Goal: Task Accomplishment & Management: Manage account settings

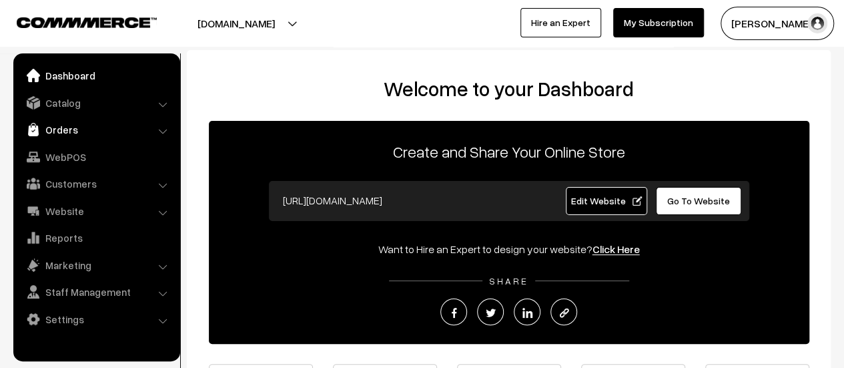
click at [65, 129] on link "Orders" at bounding box center [96, 129] width 159 height 24
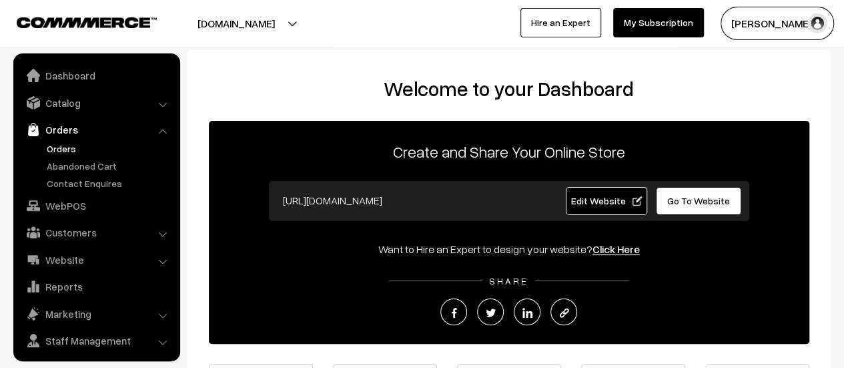
drag, startPoint x: 63, startPoint y: 157, endPoint x: 61, endPoint y: 148, distance: 8.9
click at [61, 148] on ul "Orders" at bounding box center [97, 165] width 160 height 49
click at [55, 148] on link "Orders" at bounding box center [109, 148] width 132 height 14
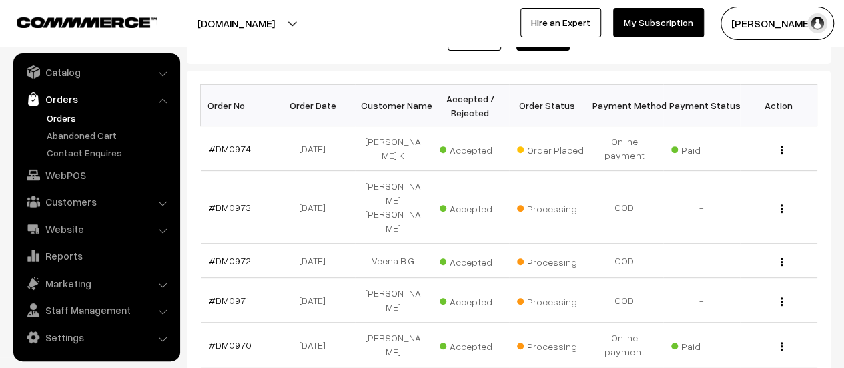
scroll to position [192, 0]
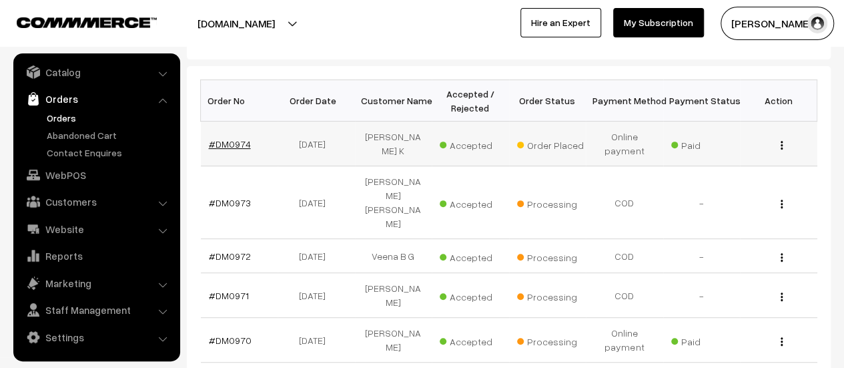
click at [230, 140] on link "#DM0974" at bounding box center [230, 143] width 42 height 11
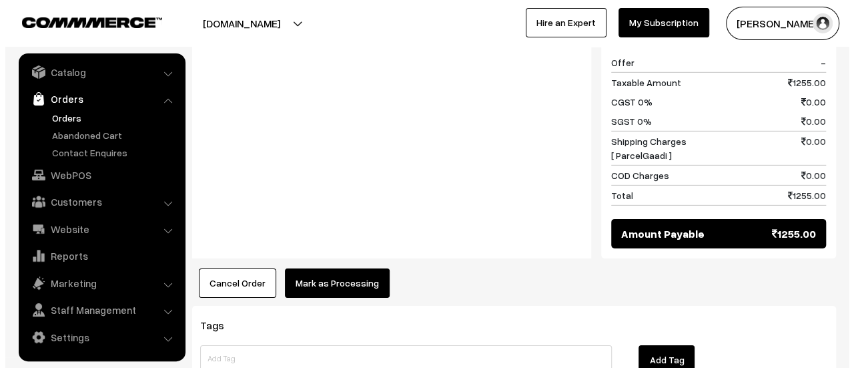
scroll to position [2017, 0]
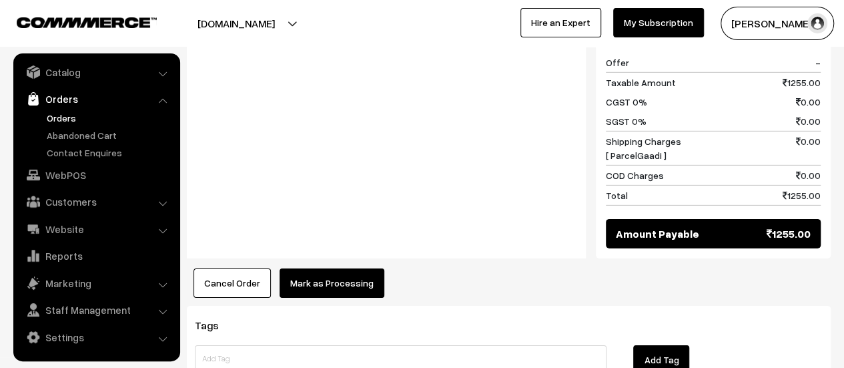
click at [326, 268] on button "Mark as Processing" at bounding box center [332, 282] width 105 height 29
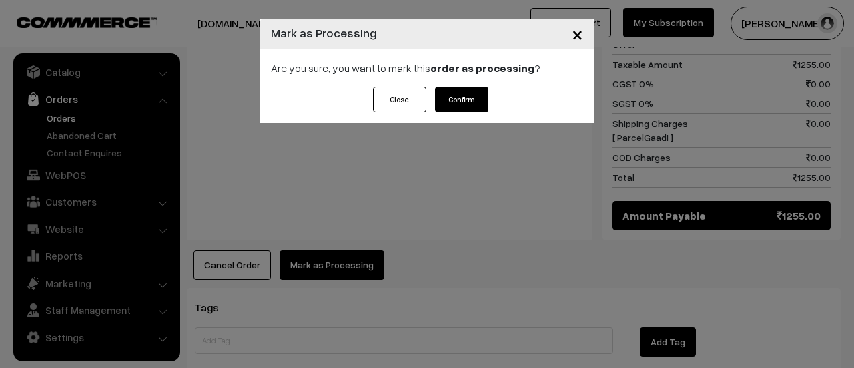
click at [471, 97] on button "Confirm" at bounding box center [461, 99] width 53 height 25
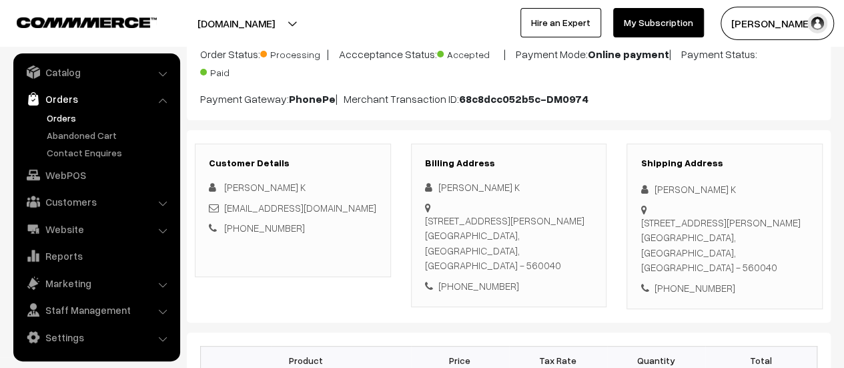
scroll to position [111, 0]
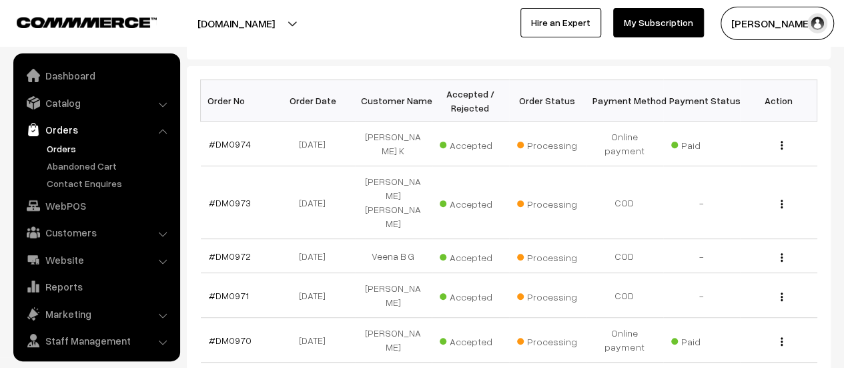
scroll to position [31, 0]
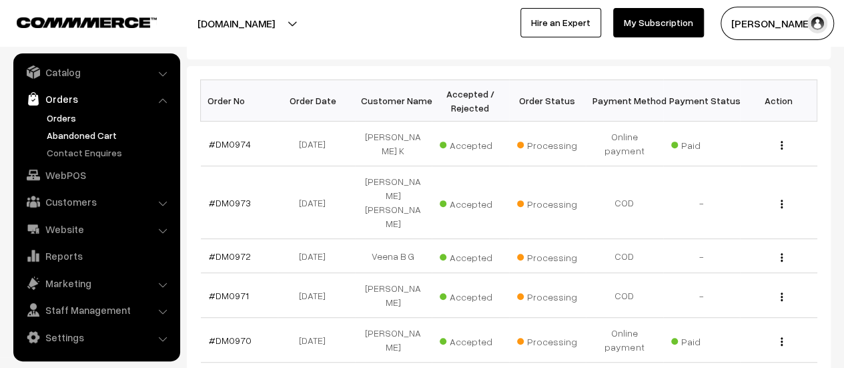
click at [75, 133] on link "Abandoned Cart" at bounding box center [109, 135] width 132 height 14
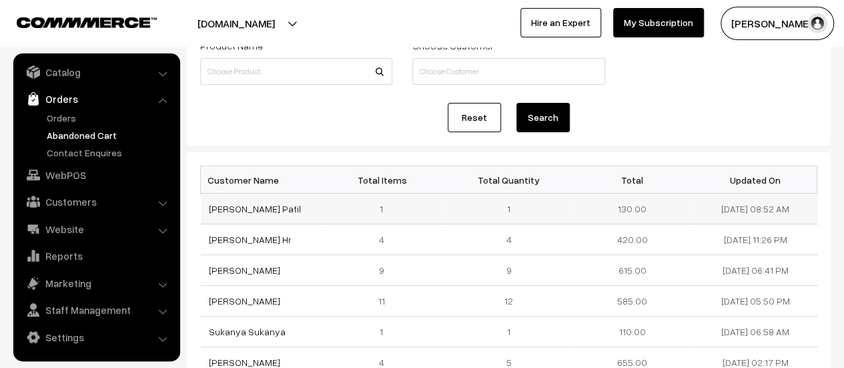
scroll to position [95, 0]
click at [84, 149] on link "Contact Enquires" at bounding box center [109, 153] width 132 height 14
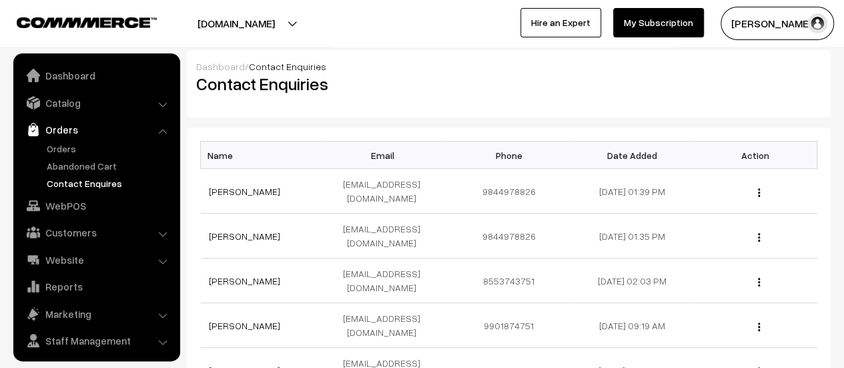
scroll to position [31, 0]
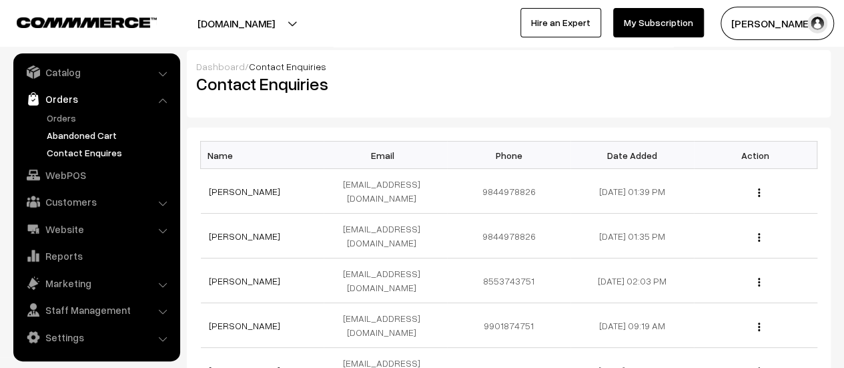
click at [83, 133] on link "Abandoned Cart" at bounding box center [109, 135] width 132 height 14
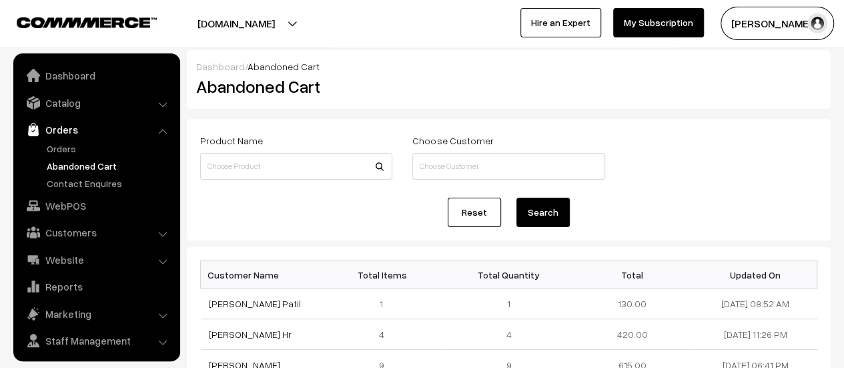
scroll to position [31, 0]
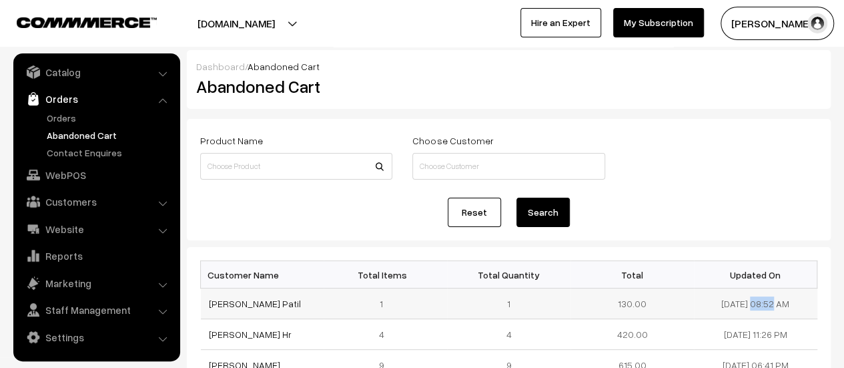
drag, startPoint x: 760, startPoint y: 304, endPoint x: 705, endPoint y: 298, distance: 55.7
click at [705, 298] on td "16-09-2025 08:52 AM" at bounding box center [755, 303] width 123 height 31
copy td "16-09-2025"
drag, startPoint x: 304, startPoint y: 307, endPoint x: 211, endPoint y: 299, distance: 93.1
click at [211, 299] on td "[PERSON_NAME] Patil" at bounding box center [262, 303] width 123 height 31
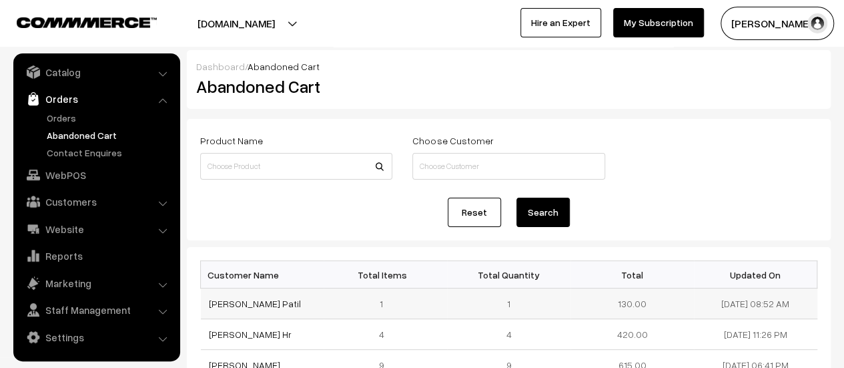
click at [336, 308] on td "1" at bounding box center [385, 303] width 123 height 31
drag, startPoint x: 303, startPoint y: 301, endPoint x: 206, endPoint y: 294, distance: 97.0
click at [206, 294] on td "[PERSON_NAME] Patil" at bounding box center [262, 303] width 123 height 31
copy link "[PERSON_NAME] Patil"
click at [246, 302] on link "[PERSON_NAME] Patil" at bounding box center [255, 303] width 92 height 11
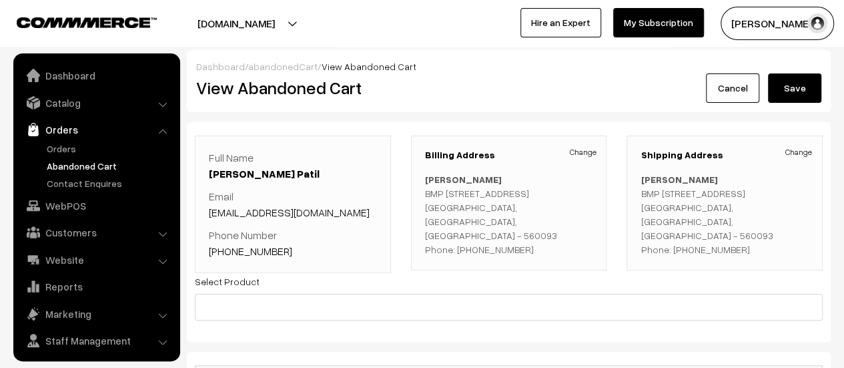
scroll to position [31, 0]
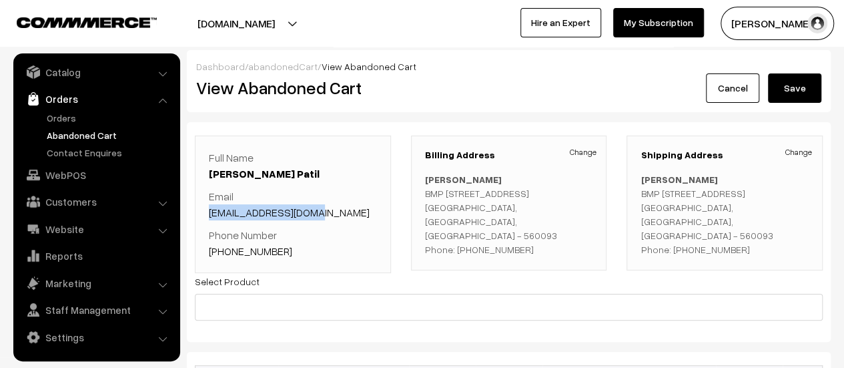
drag, startPoint x: 320, startPoint y: 210, endPoint x: 209, endPoint y: 210, distance: 111.5
click at [209, 210] on p "Email [EMAIL_ADDRESS][DOMAIN_NAME]" at bounding box center [293, 204] width 168 height 32
copy link "[EMAIL_ADDRESS][DOMAIN_NAME]"
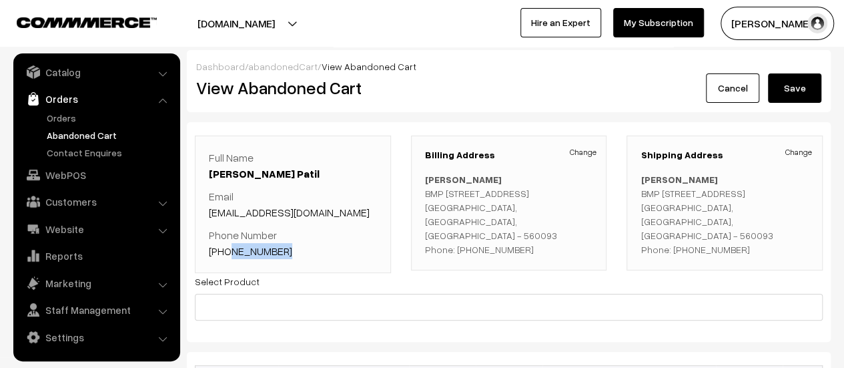
drag, startPoint x: 284, startPoint y: 250, endPoint x: 226, endPoint y: 250, distance: 58.1
click at [226, 250] on p "Phone Number [PHONE_NUMBER]" at bounding box center [293, 243] width 168 height 32
copy link "9538164580"
click at [65, 113] on link "Orders" at bounding box center [109, 118] width 132 height 14
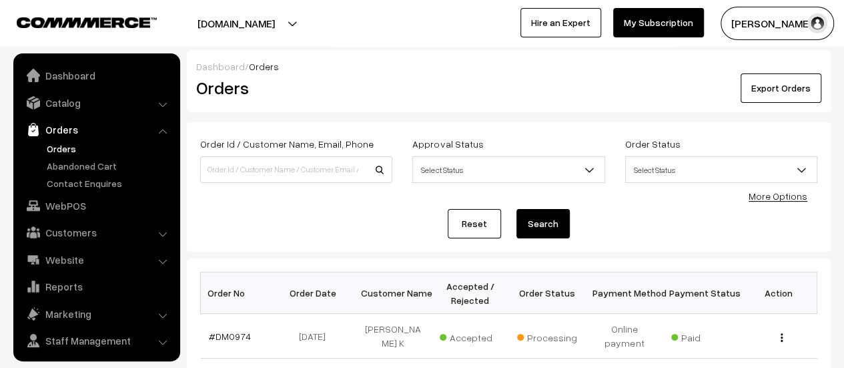
scroll to position [31, 0]
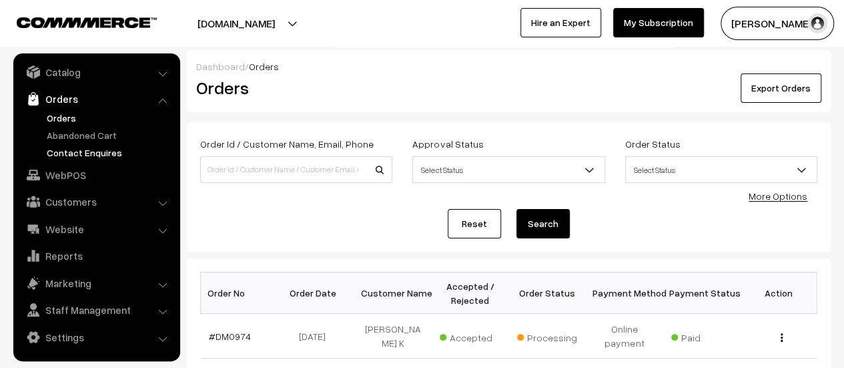
click at [84, 153] on link "Contact Enquires" at bounding box center [109, 153] width 132 height 14
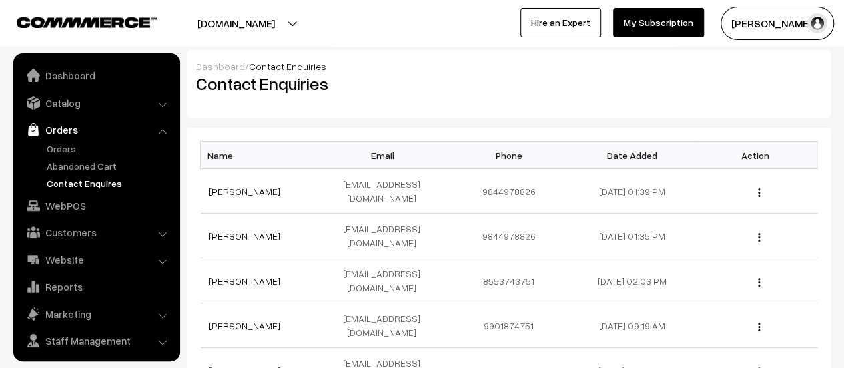
scroll to position [31, 0]
